Goal: Task Accomplishment & Management: Manage account settings

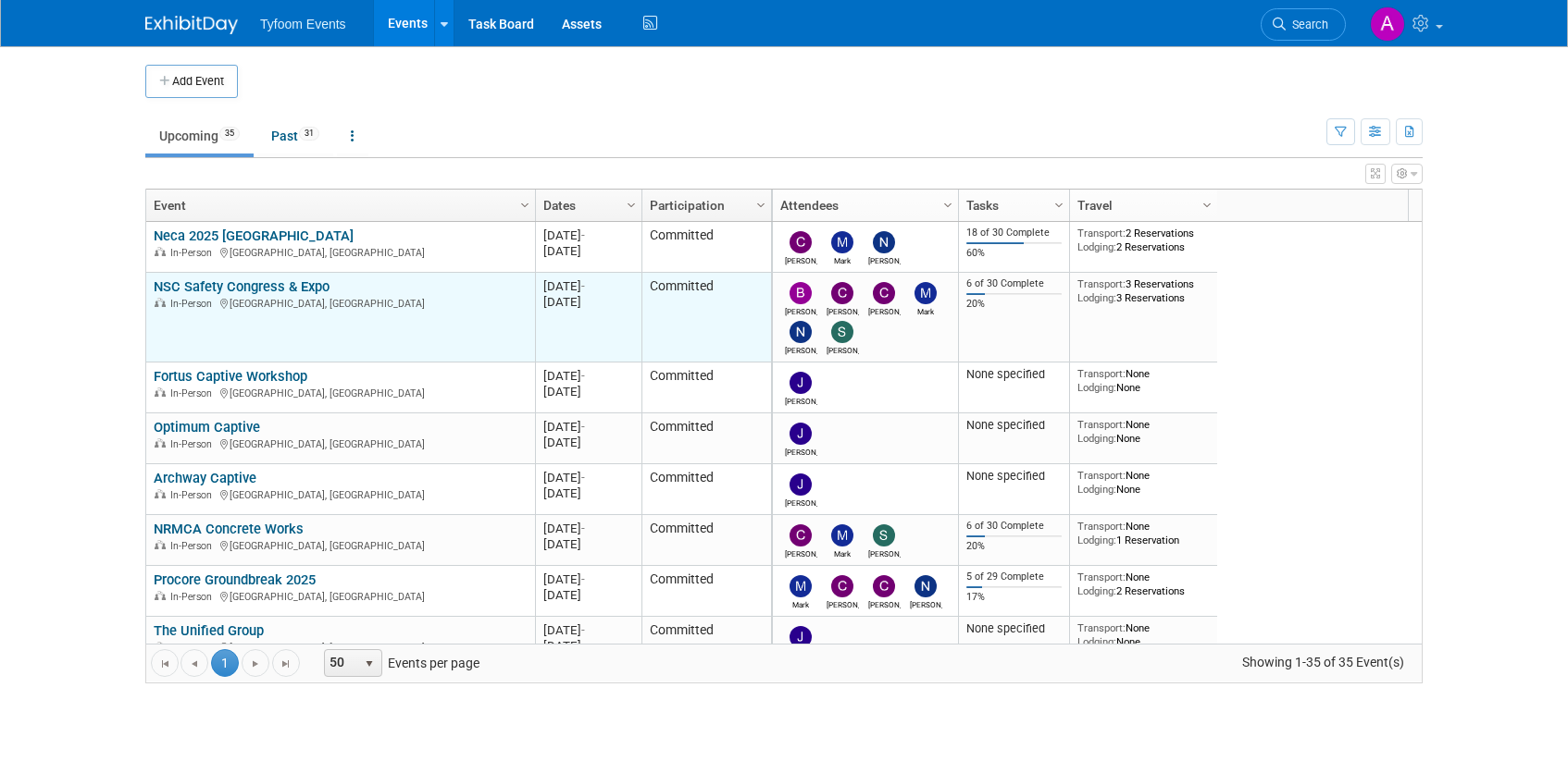
scroll to position [333, 0]
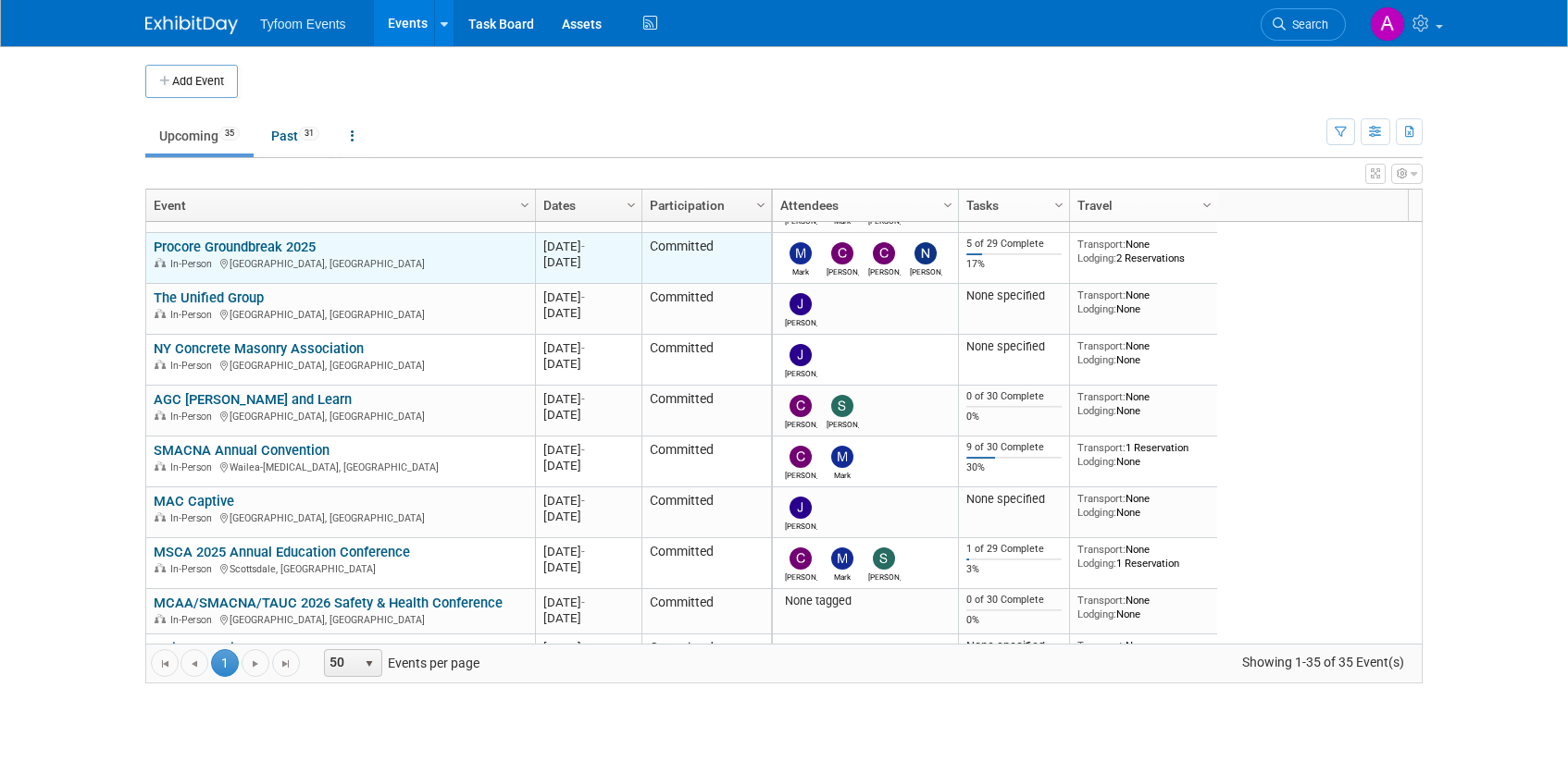
click at [278, 249] on link "Procore Groundbreak 2025" at bounding box center [234, 247] width 162 height 17
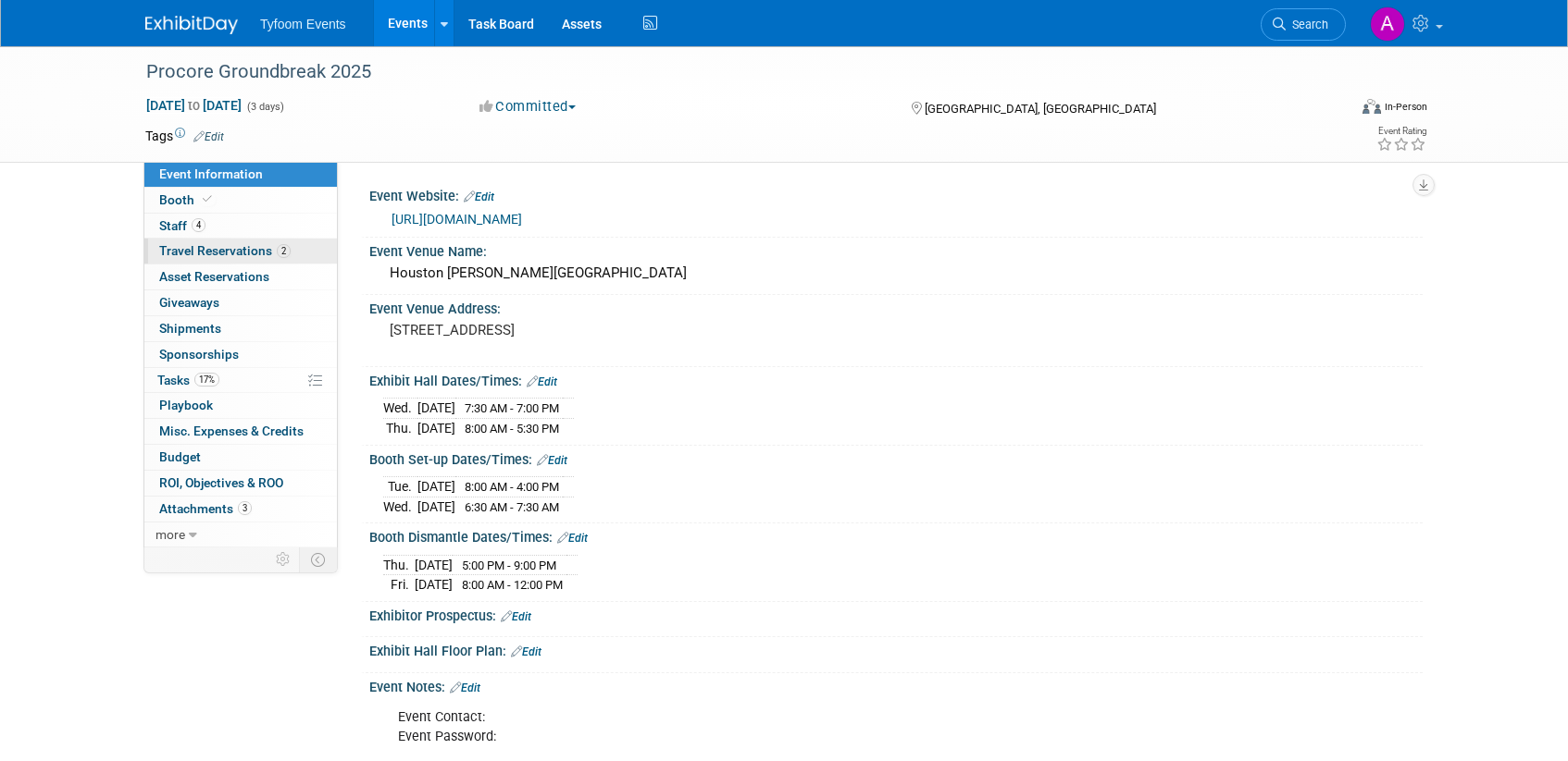
click at [202, 250] on span "Travel Reservations 2" at bounding box center [225, 251] width 132 height 15
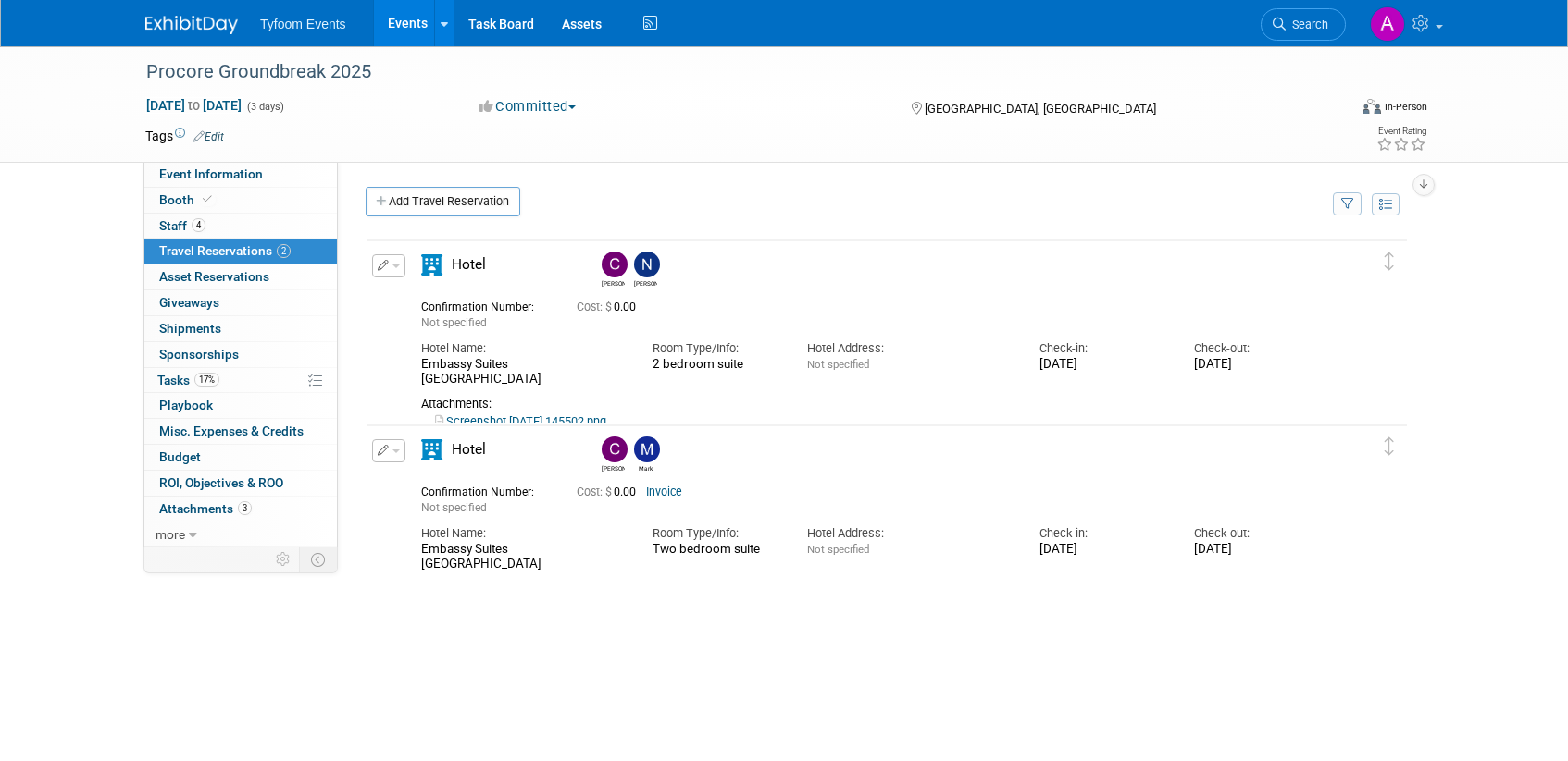
click at [395, 21] on link "Events" at bounding box center [408, 23] width 68 height 46
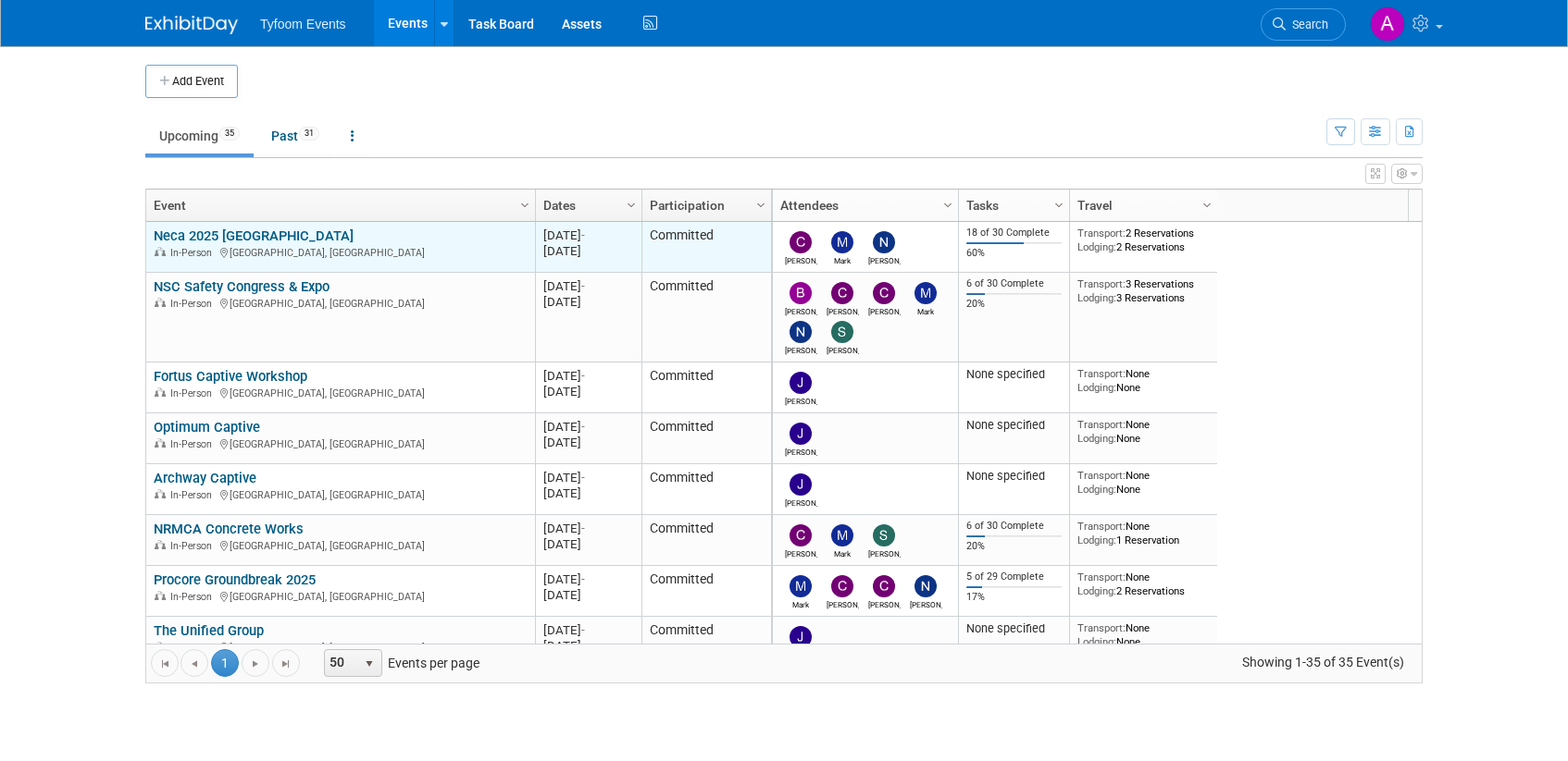
click at [227, 229] on link "Neca 2025 [GEOGRAPHIC_DATA]" at bounding box center [253, 236] width 200 height 17
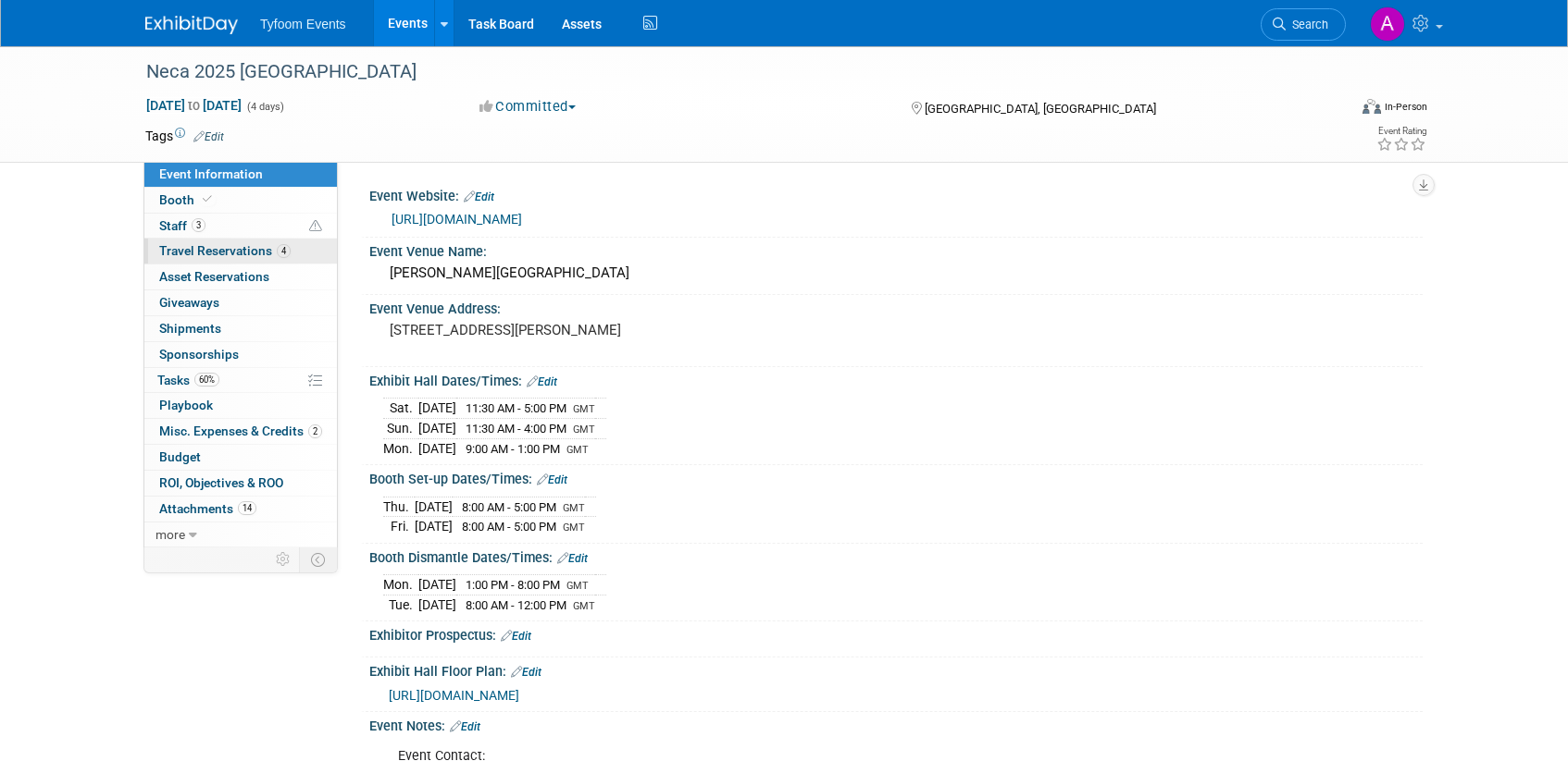
click at [218, 256] on span "Travel Reservations 4" at bounding box center [225, 251] width 132 height 15
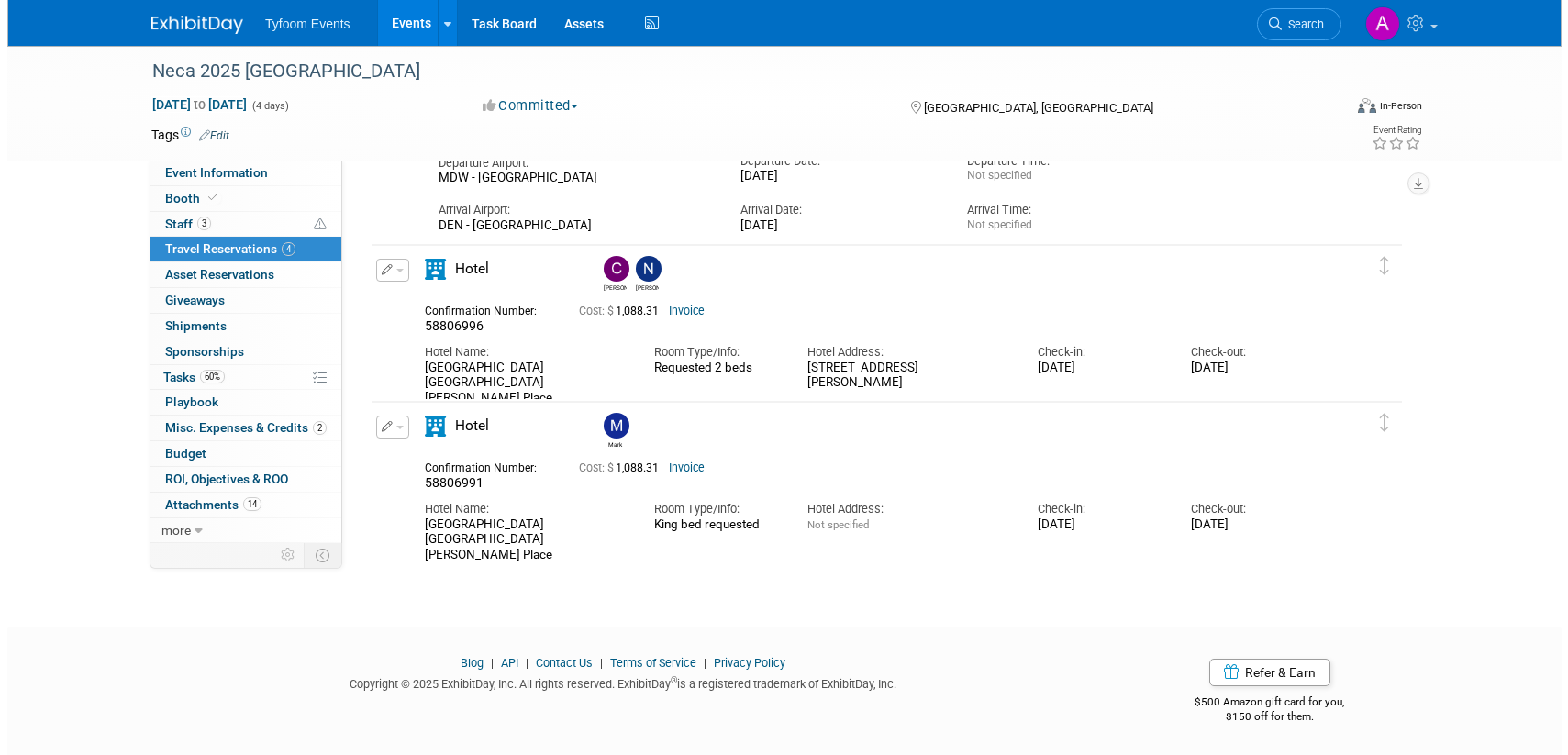
scroll to position [818, 0]
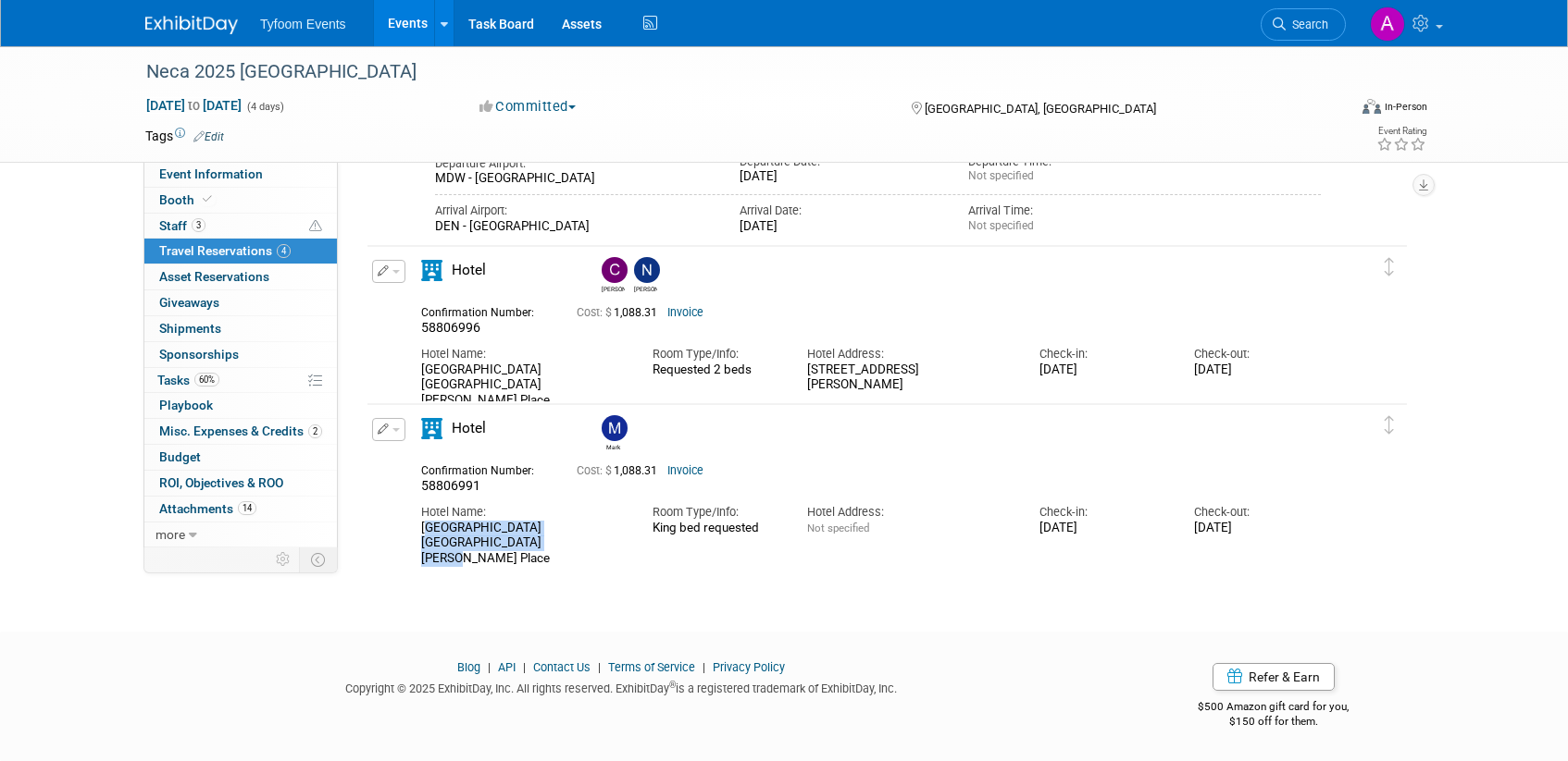
drag, startPoint x: 514, startPoint y: 543, endPoint x: 419, endPoint y: 520, distance: 97.7
click at [419, 520] on div "Hotel Name: [GEOGRAPHIC_DATA] [GEOGRAPHIC_DATA] [PERSON_NAME][GEOGRAPHIC_DATA]" at bounding box center [523, 531] width 231 height 72
copy div "[GEOGRAPHIC_DATA] [GEOGRAPHIC_DATA] [PERSON_NAME] Place"
